Goal: Task Accomplishment & Management: Use online tool/utility

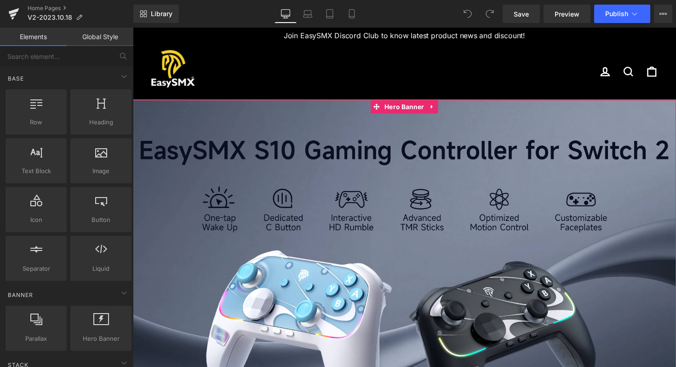
click at [296, 212] on div at bounding box center [411, 295] width 557 height 387
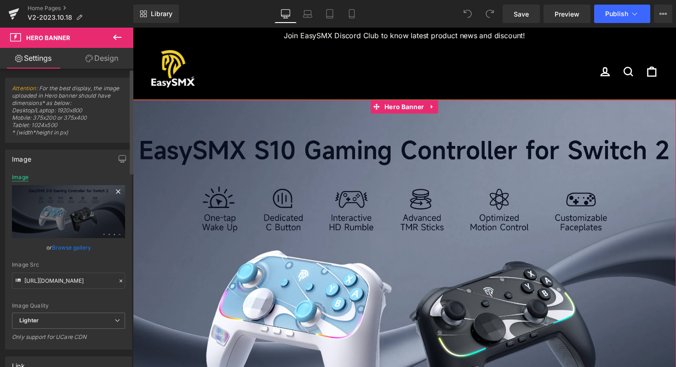
click at [21, 178] on div "Image" at bounding box center [20, 177] width 17 height 6
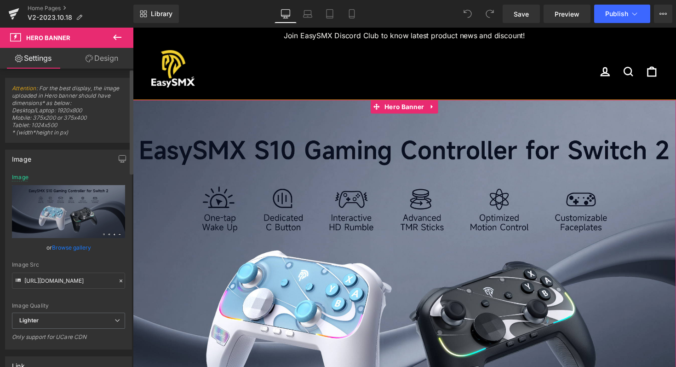
click at [78, 279] on div "Image [URL][DOMAIN_NAME] Image Replace Image Upload image or Browse gallery Ima…" at bounding box center [69, 246] width 138 height 207
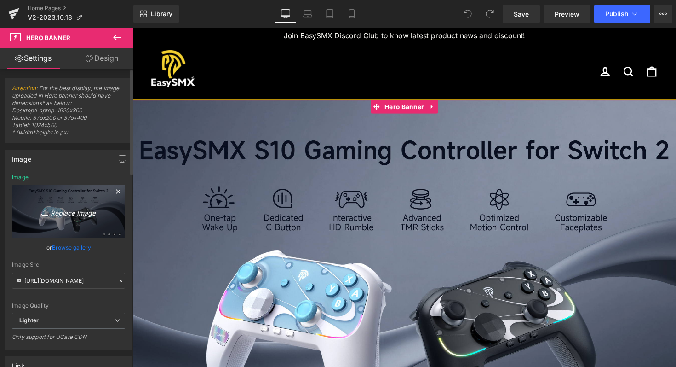
drag, startPoint x: 104, startPoint y: 192, endPoint x: 58, endPoint y: 204, distance: 47.4
click at [58, 204] on link "Replace Image" at bounding box center [68, 211] width 113 height 53
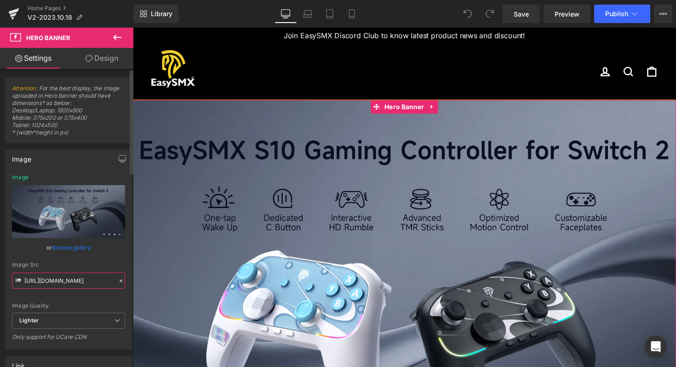
click at [36, 284] on input "[URL][DOMAIN_NAME]" at bounding box center [68, 280] width 113 height 16
click at [51, 280] on input "[URL][DOMAIN_NAME]" at bounding box center [68, 280] width 113 height 16
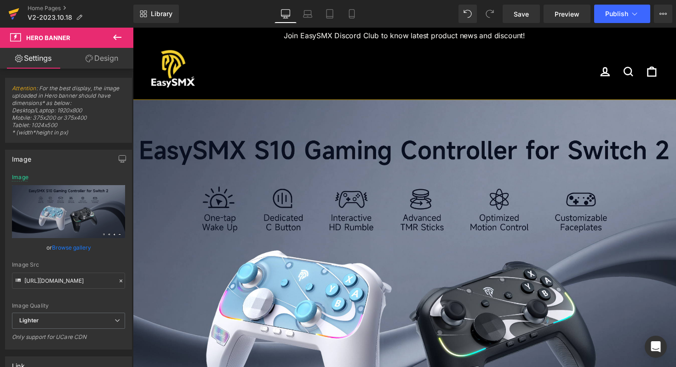
click at [14, 12] on icon at bounding box center [13, 13] width 11 height 23
